Goal: Information Seeking & Learning: Learn about a topic

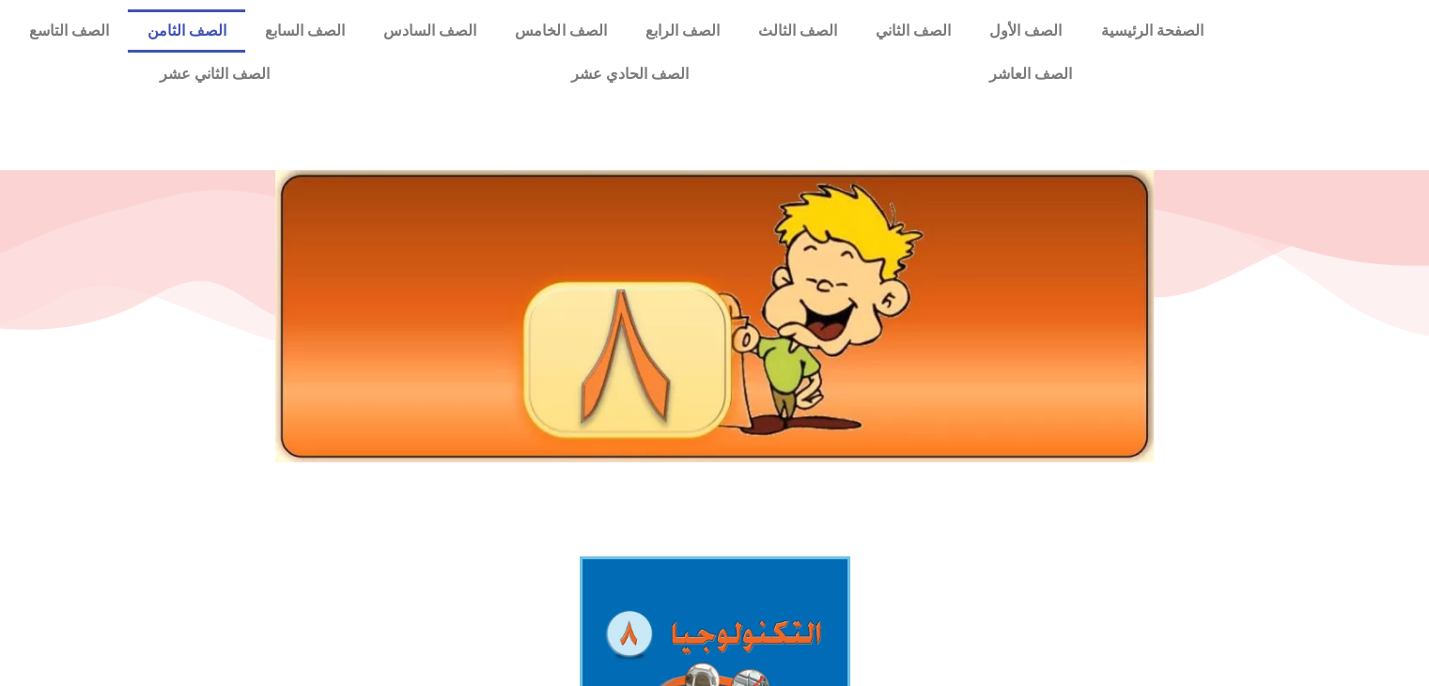
click at [245, 30] on link "الصف الثامن" at bounding box center [186, 30] width 117 height 43
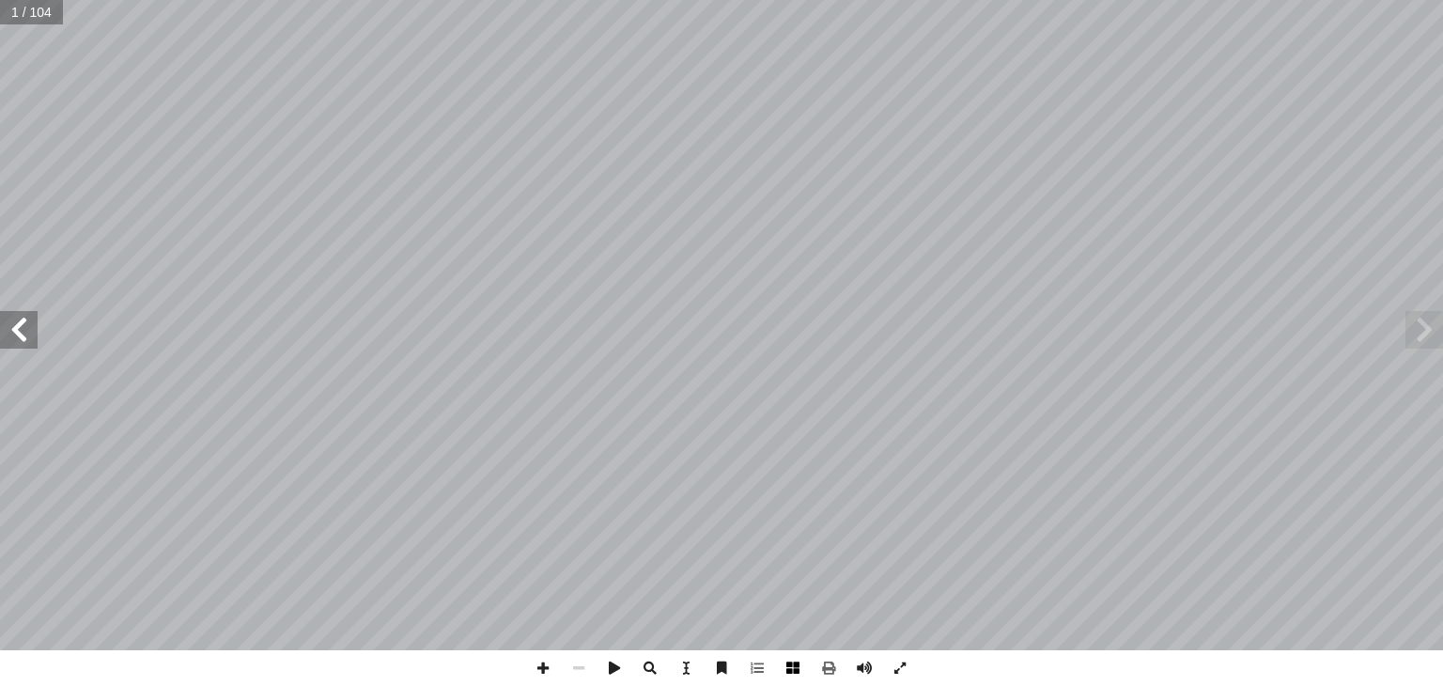
click at [795, 670] on span at bounding box center [793, 668] width 36 height 36
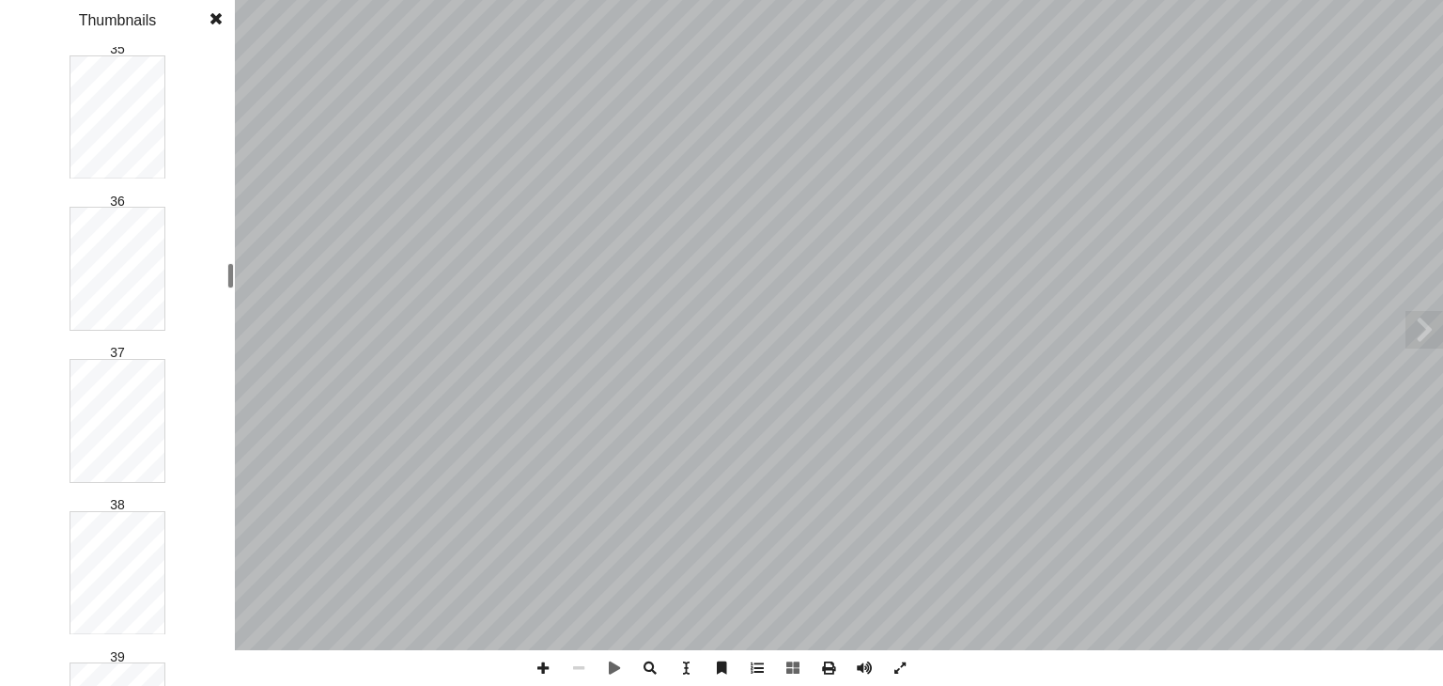
click at [235, 276] on div "ة َّ ال�جتماعي ُ راسات ِّ الد ليف: أ ا ّ فريق الت ا) ً ق ّ ومي (منس ّ ان القد ّ…" at bounding box center [721, 343] width 1443 height 686
click at [212, 185] on div "1 2 3 4 5 6 7 8 9 10 11 12 13 14 15 16 17 18 19 20 21 22 23 24 25 26 27 28 29 3…" at bounding box center [117, 366] width 235 height 639
click at [132, 293] on div "21" at bounding box center [118, 355] width 96 height 124
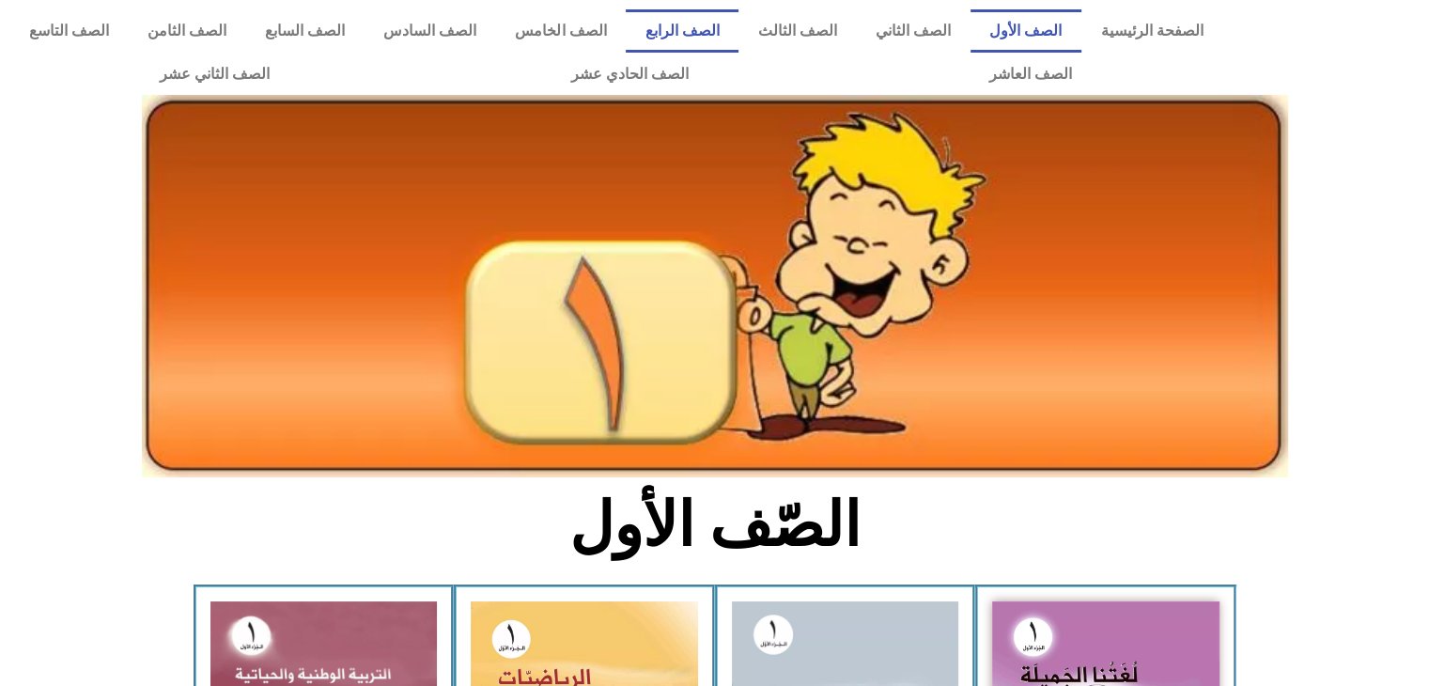
click at [678, 42] on link "الصف الرابع" at bounding box center [682, 30] width 113 height 43
